Goal: Check status: Check status

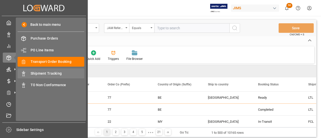
click at [50, 73] on span "Shipment Tracking" at bounding box center [58, 73] width 54 height 5
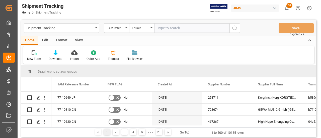
click at [166, 26] on input "text" at bounding box center [191, 28] width 75 height 10
paste input "77-11273-US"
type input "77-11273-US"
click at [234, 29] on icon "search button" at bounding box center [234, 28] width 6 height 6
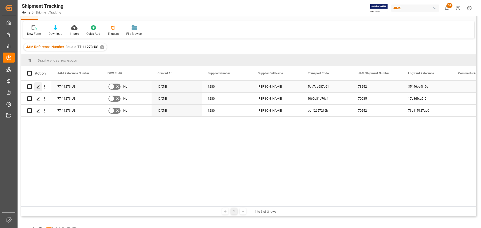
click at [36, 88] on div "Press SPACE to select this row." at bounding box center [38, 86] width 8 height 9
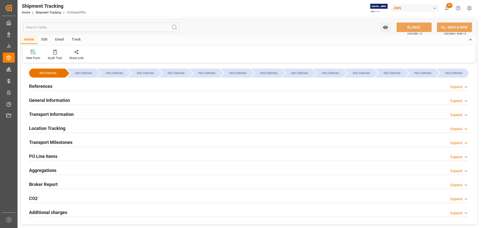
type input "27447.8285"
click at [41, 97] on div "General Information" at bounding box center [49, 100] width 41 height 10
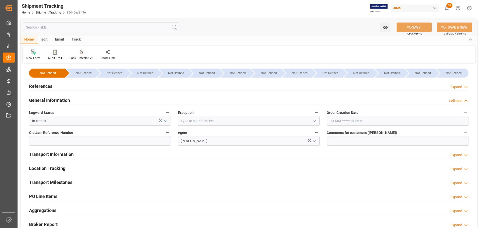
click at [41, 97] on div "General Information" at bounding box center [49, 100] width 41 height 10
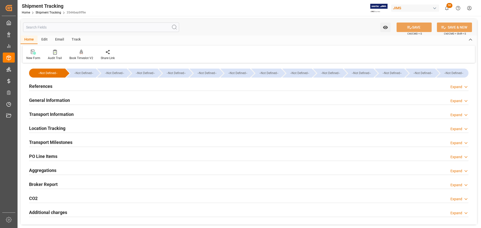
click at [46, 111] on h2 "Transport Information" at bounding box center [51, 114] width 45 height 7
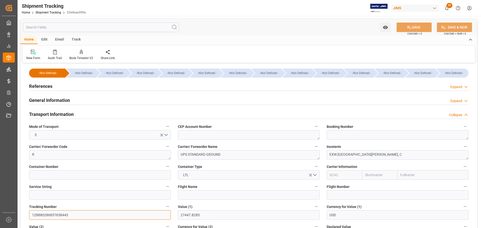
drag, startPoint x: 73, startPoint y: 216, endPoint x: 22, endPoint y: 209, distance: 51.3
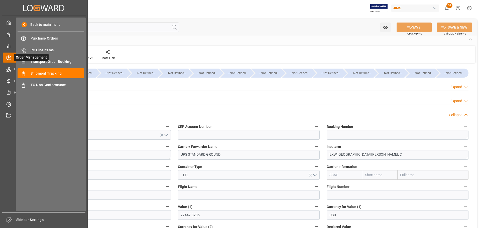
click at [12, 57] on icon at bounding box center [15, 57] width 11 height 11
click at [52, 59] on div "Transport Order Booking Transport Order Booking" at bounding box center [51, 62] width 67 height 10
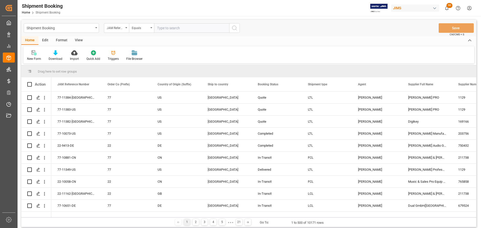
click at [190, 27] on input "text" at bounding box center [191, 28] width 75 height 10
type input "77-11056-US"
click at [234, 31] on button "search button" at bounding box center [234, 28] width 11 height 10
